Goal: Task Accomplishment & Management: Manage account settings

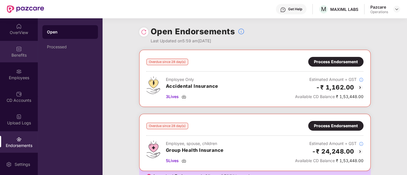
click at [18, 48] on img at bounding box center [19, 49] width 6 height 6
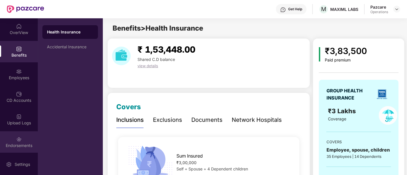
click at [16, 149] on div "Endorsements" at bounding box center [19, 141] width 38 height 21
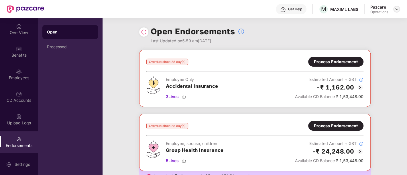
click at [396, 9] on img at bounding box center [396, 9] width 5 height 5
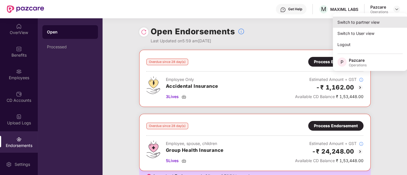
click at [375, 22] on div "Switch to partner view" at bounding box center [370, 22] width 74 height 11
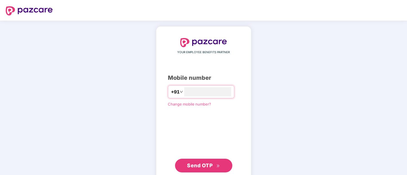
type input "**********"
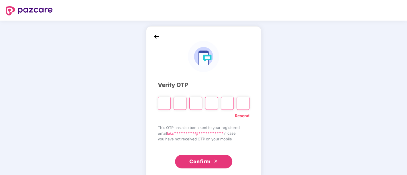
paste input "*"
type input "*"
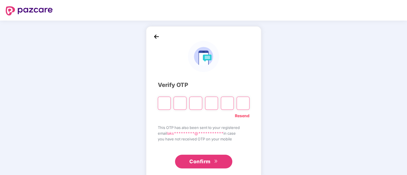
type input "*"
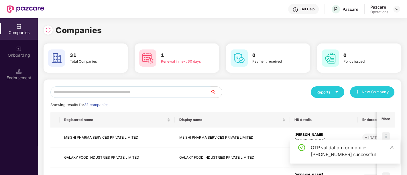
click at [101, 91] on input "text" at bounding box center [130, 91] width 160 height 11
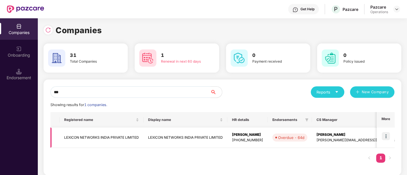
type input "***"
click at [92, 140] on td "LEXICON NETWORKS INDIA PRIVATE LIMITED" at bounding box center [102, 138] width 84 height 20
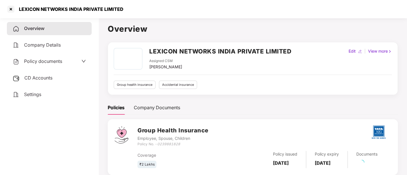
click at [44, 62] on span "Policy documents" at bounding box center [43, 61] width 38 height 6
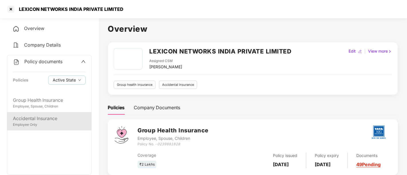
click at [40, 120] on div "Accidental Insurance" at bounding box center [49, 118] width 73 height 7
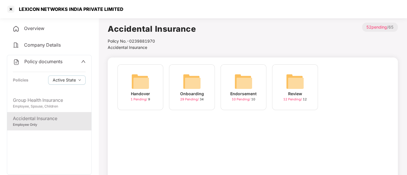
click at [243, 99] on span "10 Pending /" at bounding box center [241, 99] width 19 height 4
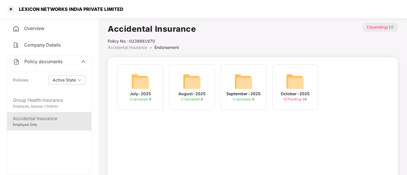
click at [288, 100] on span "10 Pending /" at bounding box center [292, 99] width 19 height 4
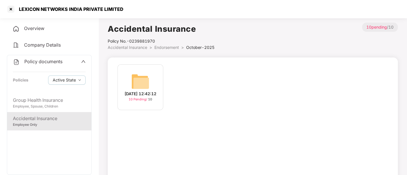
click at [139, 101] on span "10 Pending /" at bounding box center [138, 99] width 19 height 4
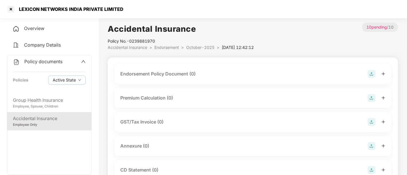
click at [372, 75] on img at bounding box center [371, 74] width 8 height 8
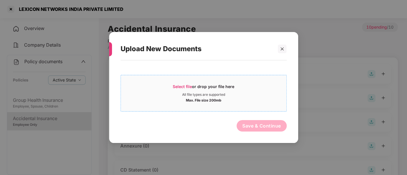
click at [189, 86] on span "Select file" at bounding box center [182, 86] width 19 height 5
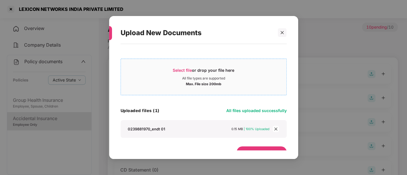
scroll to position [10, 0]
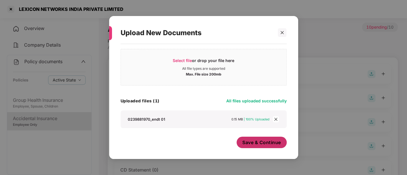
click at [247, 141] on span "Save & Continue" at bounding box center [261, 142] width 39 height 6
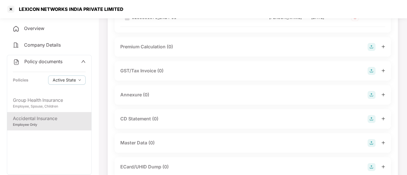
scroll to position [95, 0]
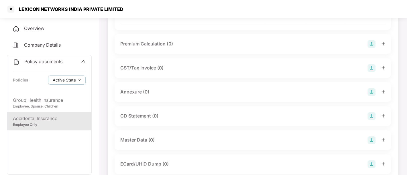
click at [371, 94] on img at bounding box center [371, 92] width 8 height 8
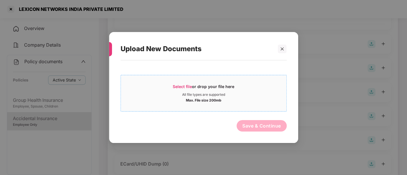
click at [178, 88] on span "Select file" at bounding box center [182, 86] width 19 height 5
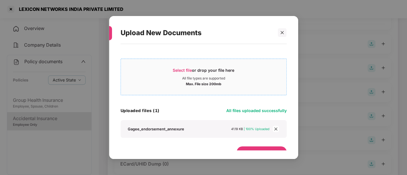
scroll to position [10, 0]
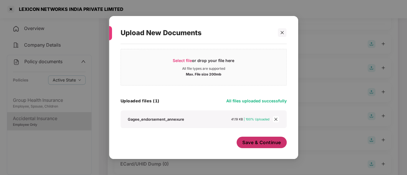
click at [247, 141] on span "Save & Continue" at bounding box center [261, 142] width 39 height 6
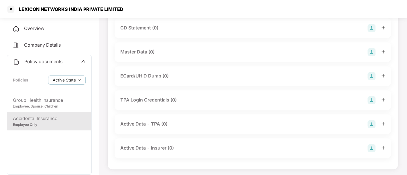
scroll to position [225, 0]
click at [373, 52] on img at bounding box center [371, 52] width 8 height 8
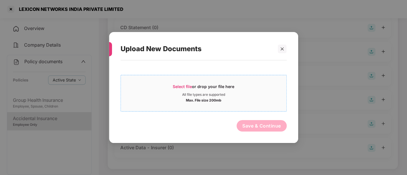
click at [186, 86] on span "Select file" at bounding box center [182, 86] width 19 height 5
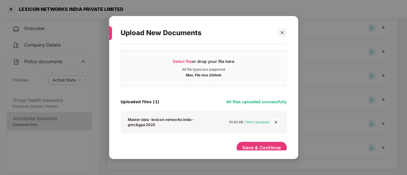
scroll to position [14, 0]
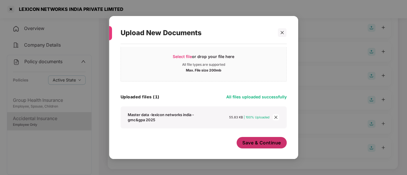
click at [269, 140] on span "Save & Continue" at bounding box center [261, 143] width 39 height 6
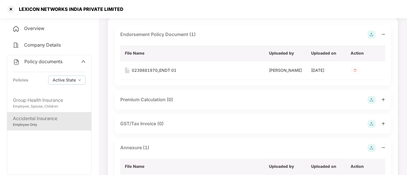
scroll to position [2, 0]
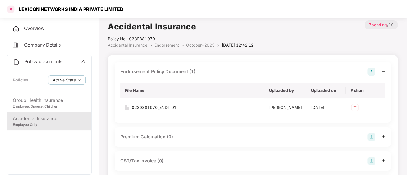
click at [10, 8] on div at bounding box center [10, 9] width 9 height 9
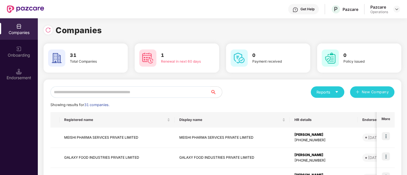
scroll to position [0, 0]
click at [395, 10] on img at bounding box center [396, 9] width 5 height 5
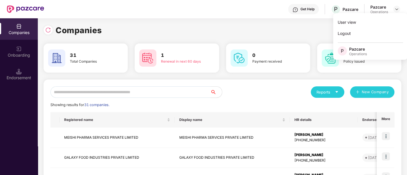
click at [65, 95] on input "text" at bounding box center [130, 91] width 160 height 11
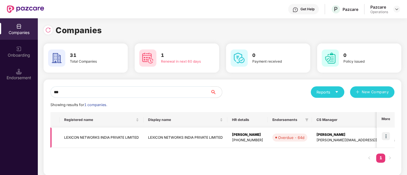
type input "***"
click at [385, 136] on img at bounding box center [386, 136] width 8 height 8
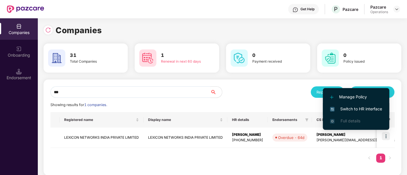
click at [369, 109] on span "Switch to HR interface" at bounding box center [356, 109] width 52 height 6
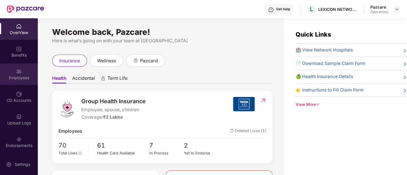
click at [22, 72] on div "Employees" at bounding box center [19, 74] width 38 height 21
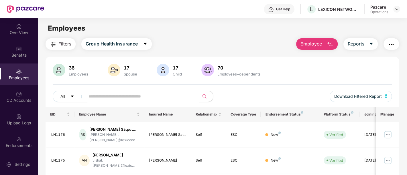
click at [58, 43] on button "Filters" at bounding box center [61, 43] width 30 height 11
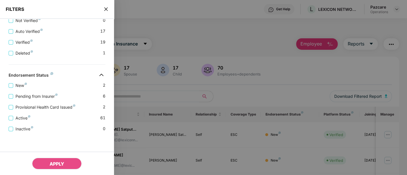
scroll to position [197, 0]
click at [106, 10] on icon "close" at bounding box center [106, 9] width 5 height 5
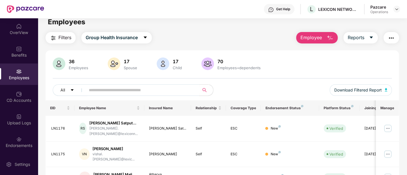
scroll to position [0, 0]
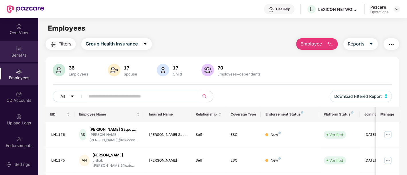
click at [11, 50] on div "Benefits" at bounding box center [19, 51] width 38 height 21
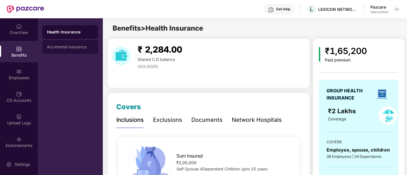
click at [83, 48] on div "Accidental Insurance" at bounding box center [70, 47] width 46 height 5
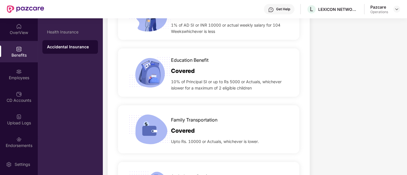
scroll to position [318, 0]
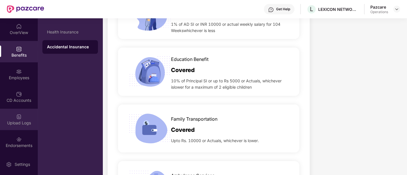
click at [19, 126] on div "Upload Logs" at bounding box center [19, 119] width 38 height 21
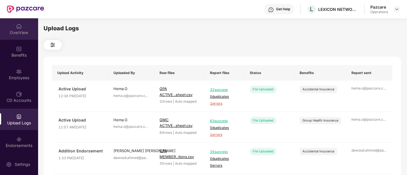
click at [14, 30] on div "OverView" at bounding box center [19, 33] width 38 height 6
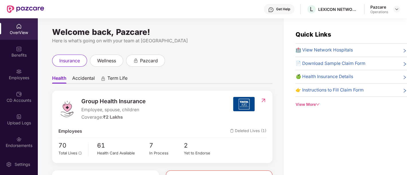
click at [399, 6] on div at bounding box center [396, 9] width 7 height 7
click at [397, 9] on img at bounding box center [396, 9] width 5 height 5
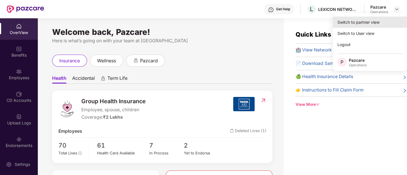
click at [372, 24] on div "Switch to partner view" at bounding box center [370, 22] width 74 height 11
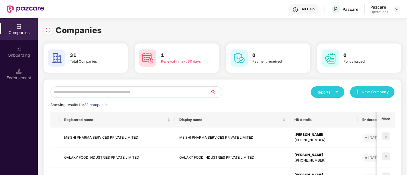
click at [162, 94] on input "text" at bounding box center [130, 91] width 160 height 11
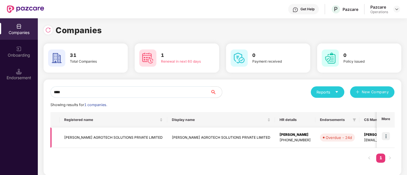
type input "****"
click at [388, 136] on img at bounding box center [386, 136] width 8 height 8
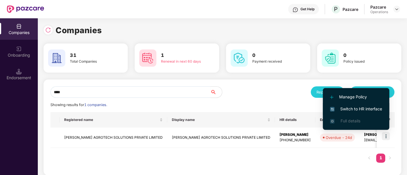
click at [369, 106] on span "Switch to HR interface" at bounding box center [356, 109] width 52 height 6
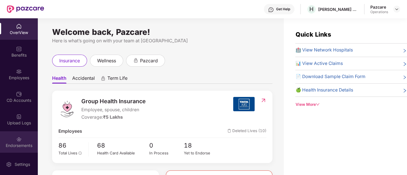
click at [22, 147] on div "Endorsements" at bounding box center [19, 146] width 38 height 6
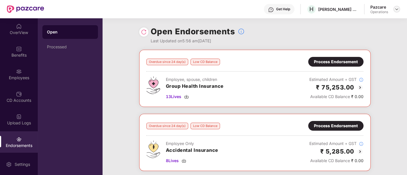
click at [395, 9] on img at bounding box center [396, 9] width 5 height 5
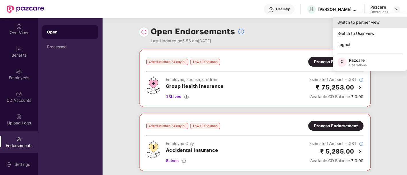
click at [364, 25] on div "Switch to partner view" at bounding box center [370, 22] width 74 height 11
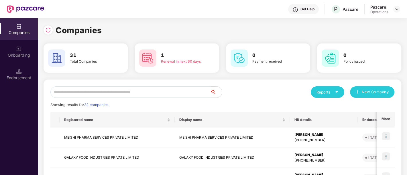
click at [170, 91] on input "text" at bounding box center [130, 91] width 160 height 11
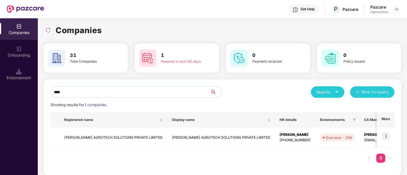
type input "****"
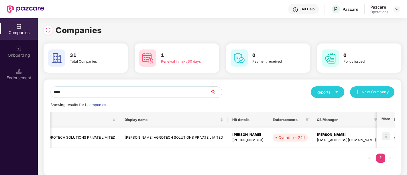
scroll to position [0, 46]
click at [160, 137] on td "HARDCASTLE AGROTECH SOLUTIONS PRIVATE LIMITED" at bounding box center [175, 138] width 108 height 20
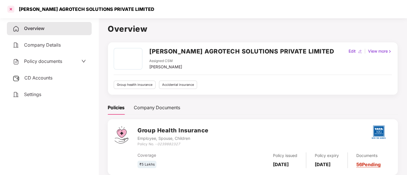
click at [11, 9] on div at bounding box center [10, 9] width 9 height 9
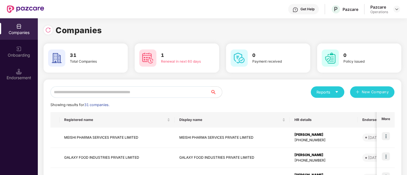
click at [152, 91] on input "text" at bounding box center [130, 91] width 160 height 11
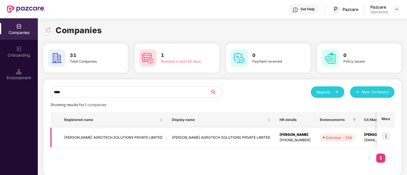
type input "****"
click at [385, 137] on img at bounding box center [386, 136] width 8 height 8
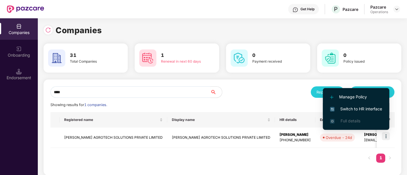
click at [362, 105] on li "Switch to HR interface" at bounding box center [356, 109] width 66 height 12
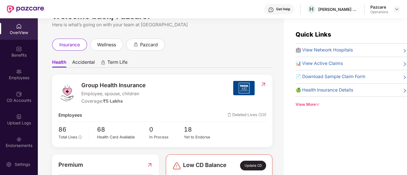
scroll to position [0, 0]
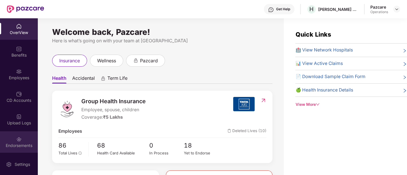
click at [23, 145] on div "Endorsements" at bounding box center [19, 146] width 38 height 6
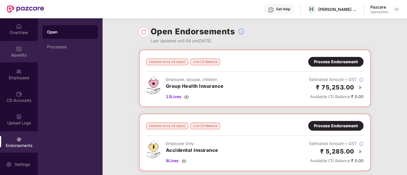
click at [25, 53] on div "Benefits" at bounding box center [19, 55] width 38 height 6
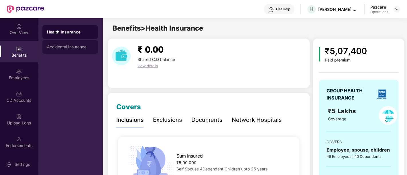
click at [53, 45] on div "Accidental Insurance" at bounding box center [70, 47] width 46 height 5
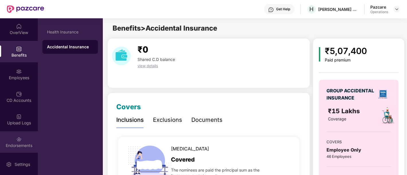
click at [19, 148] on div "Endorsements" at bounding box center [19, 146] width 38 height 6
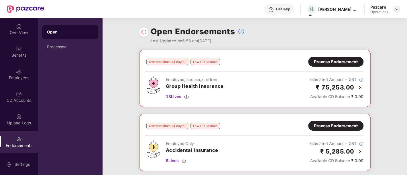
click at [397, 10] on img at bounding box center [396, 9] width 5 height 5
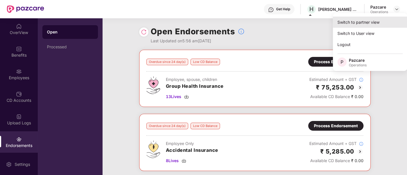
click at [369, 21] on div "Switch to partner view" at bounding box center [370, 22] width 74 height 11
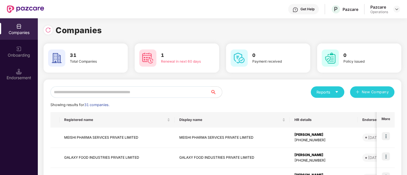
click at [123, 91] on input "text" at bounding box center [130, 91] width 160 height 11
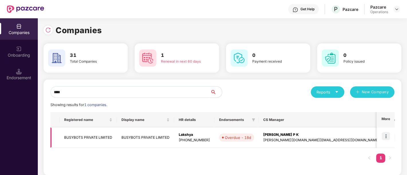
type input "****"
click at [389, 136] on img at bounding box center [386, 136] width 8 height 8
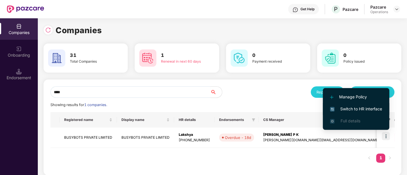
click at [356, 108] on span "Switch to HR interface" at bounding box center [356, 109] width 52 height 6
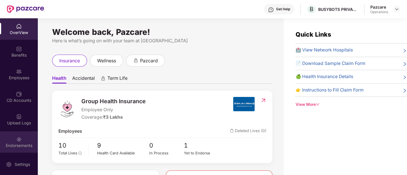
click at [6, 143] on div "Endorsements" at bounding box center [19, 146] width 38 height 6
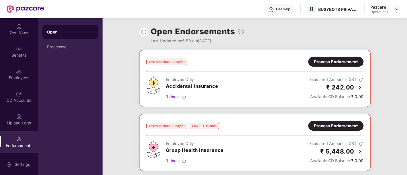
scroll to position [32, 0]
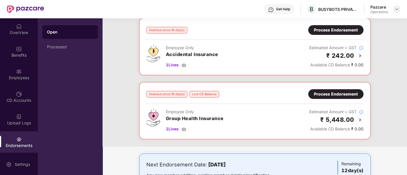
click at [394, 9] on img at bounding box center [396, 9] width 5 height 5
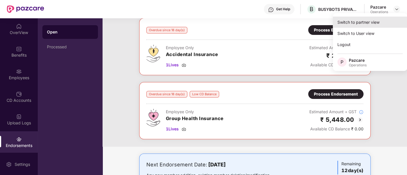
click at [351, 23] on div "Switch to partner view" at bounding box center [370, 22] width 74 height 11
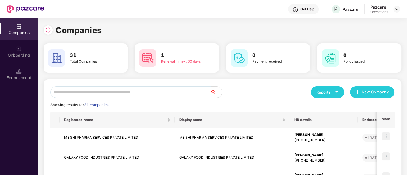
click at [70, 91] on input "text" at bounding box center [130, 91] width 160 height 11
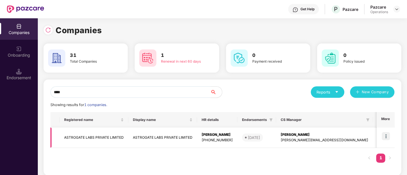
type input "****"
click at [384, 138] on img at bounding box center [386, 136] width 8 height 8
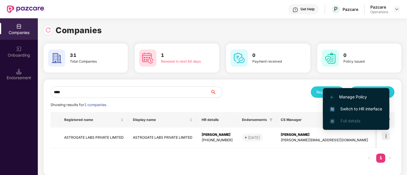
click at [373, 108] on span "Switch to HR interface" at bounding box center [356, 109] width 52 height 6
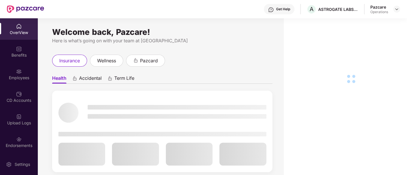
click at [18, 141] on img at bounding box center [19, 140] width 6 height 6
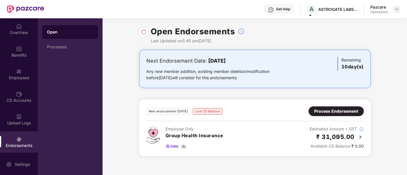
click at [396, 9] on img at bounding box center [396, 9] width 5 height 5
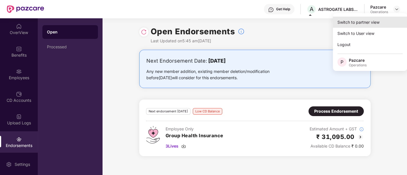
click at [347, 26] on div "Switch to partner view" at bounding box center [370, 22] width 74 height 11
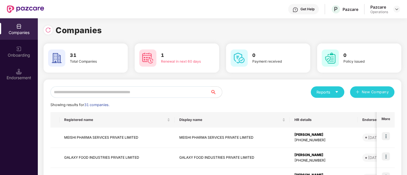
click at [117, 90] on input "text" at bounding box center [130, 91] width 160 height 11
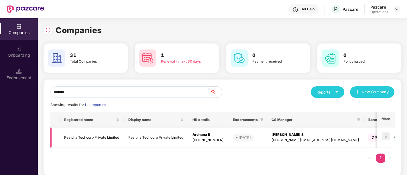
type input "*******"
click at [386, 137] on img at bounding box center [386, 136] width 8 height 8
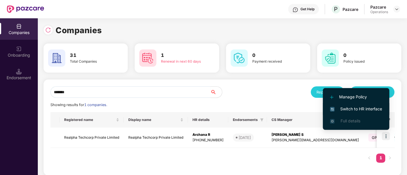
click at [362, 109] on span "Switch to HR interface" at bounding box center [356, 109] width 52 height 6
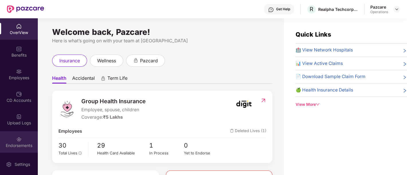
click at [27, 143] on div "Endorsements" at bounding box center [19, 146] width 38 height 6
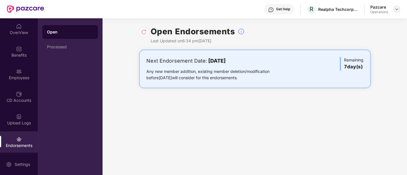
click at [397, 7] on img at bounding box center [396, 9] width 5 height 5
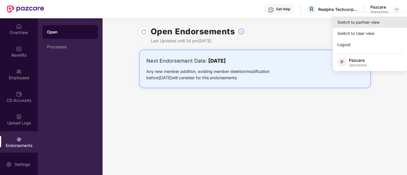
click at [370, 17] on div "Switch to partner view" at bounding box center [370, 22] width 74 height 11
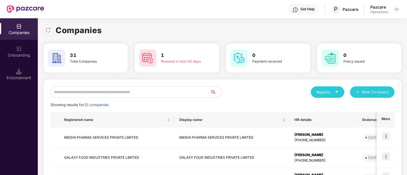
click at [133, 96] on input "text" at bounding box center [130, 91] width 160 height 11
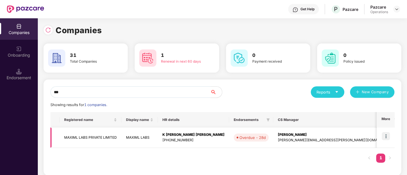
type input "***"
click at [387, 135] on img at bounding box center [386, 136] width 8 height 8
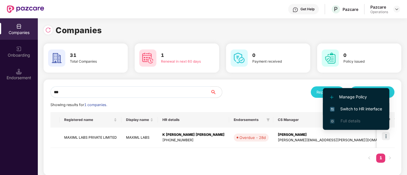
click at [367, 107] on span "Switch to HR interface" at bounding box center [356, 109] width 52 height 6
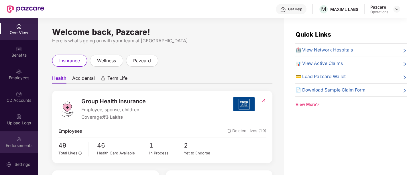
click at [22, 142] on div "Endorsements" at bounding box center [19, 141] width 38 height 21
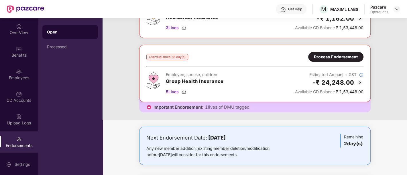
scroll to position [0, 0]
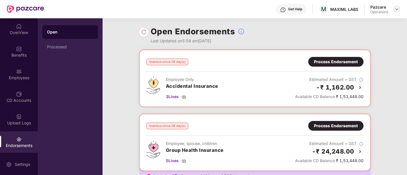
click at [396, 7] on img at bounding box center [396, 9] width 5 height 5
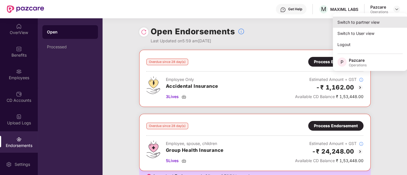
click at [340, 25] on div "Switch to partner view" at bounding box center [370, 22] width 74 height 11
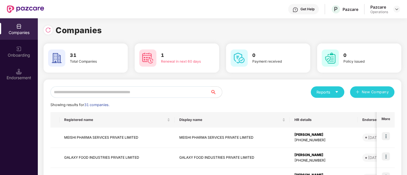
click at [94, 91] on input "text" at bounding box center [130, 91] width 160 height 11
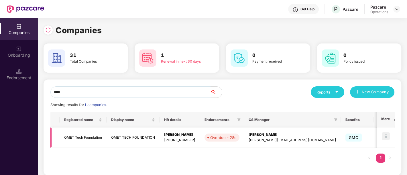
type input "****"
click at [387, 137] on img at bounding box center [386, 136] width 8 height 8
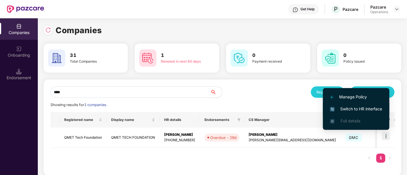
click at [362, 111] on span "Switch to HR interface" at bounding box center [356, 109] width 52 height 6
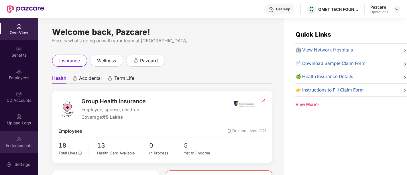
click at [21, 147] on div "Endorsements" at bounding box center [19, 146] width 38 height 6
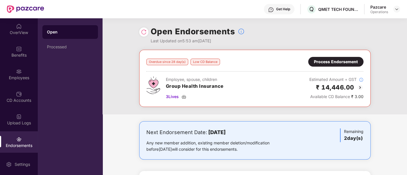
scroll to position [59, 0]
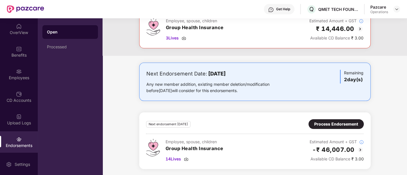
click at [129, 55] on div "Overdue since 28 day(s) Low CD Balance Process Endorsement Employee, spouse, ch…" at bounding box center [255, 23] width 304 height 65
click at [20, 31] on div "OverView" at bounding box center [19, 33] width 38 height 6
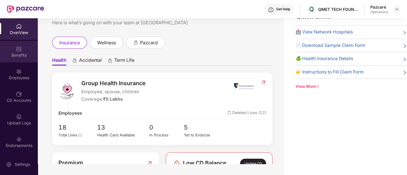
click at [25, 53] on div "Benefits" at bounding box center [19, 55] width 38 height 6
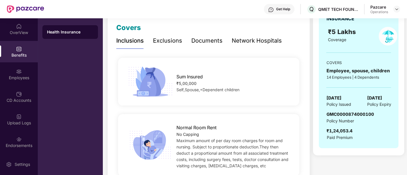
scroll to position [59, 0]
